Goal: Navigation & Orientation: Go to known website

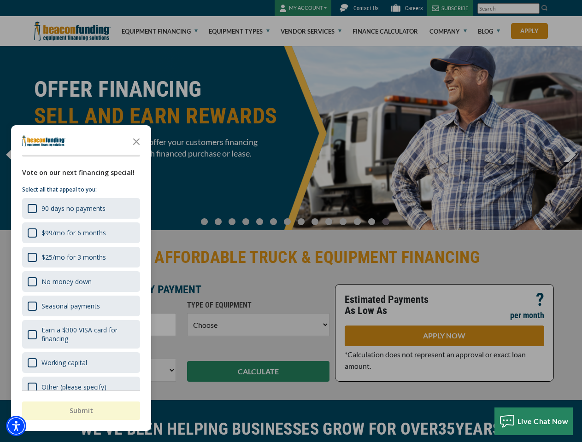
click at [291, 221] on div "button" at bounding box center [291, 221] width 582 height 442
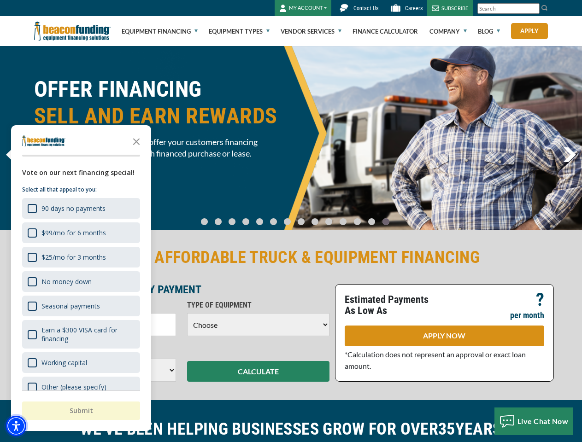
click at [16, 426] on img "Accessibility Menu" at bounding box center [16, 426] width 20 height 20
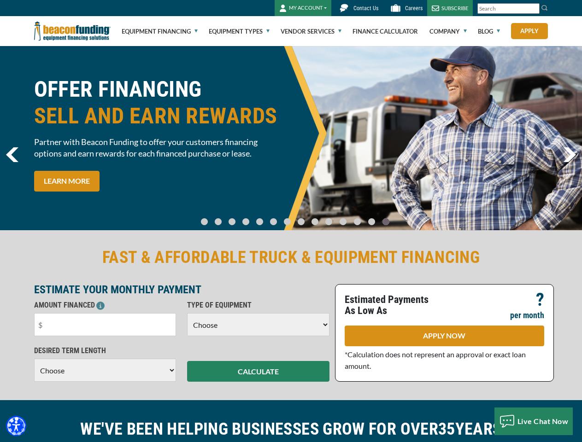
click at [291, 221] on body "Skip to main content Enable accessibility for low vision Open the accessibility…" at bounding box center [291, 221] width 582 height 442
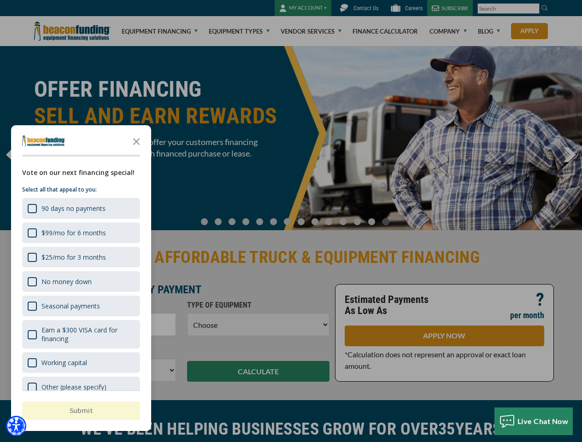
click at [136, 141] on body "Skip to main content Enable accessibility for low vision Open the accessibility…" at bounding box center [291, 221] width 582 height 442
